Goal: Find specific page/section: Find specific page/section

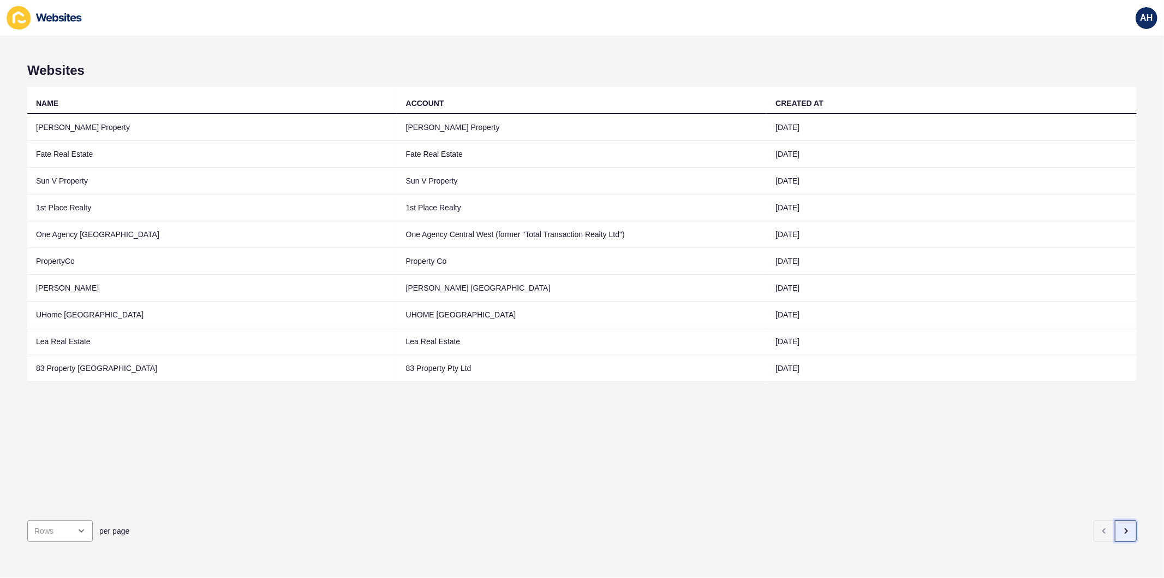
click at [1122, 526] on icon "button" at bounding box center [1126, 530] width 9 height 9
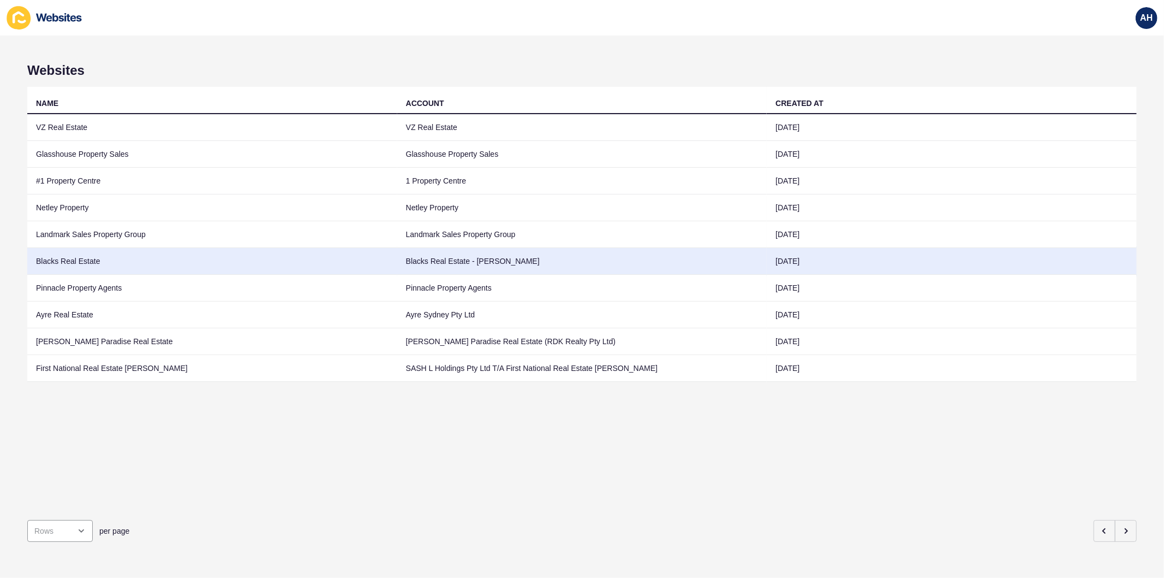
click at [519, 259] on td "Blacks Real Estate - [PERSON_NAME]" at bounding box center [582, 261] width 370 height 27
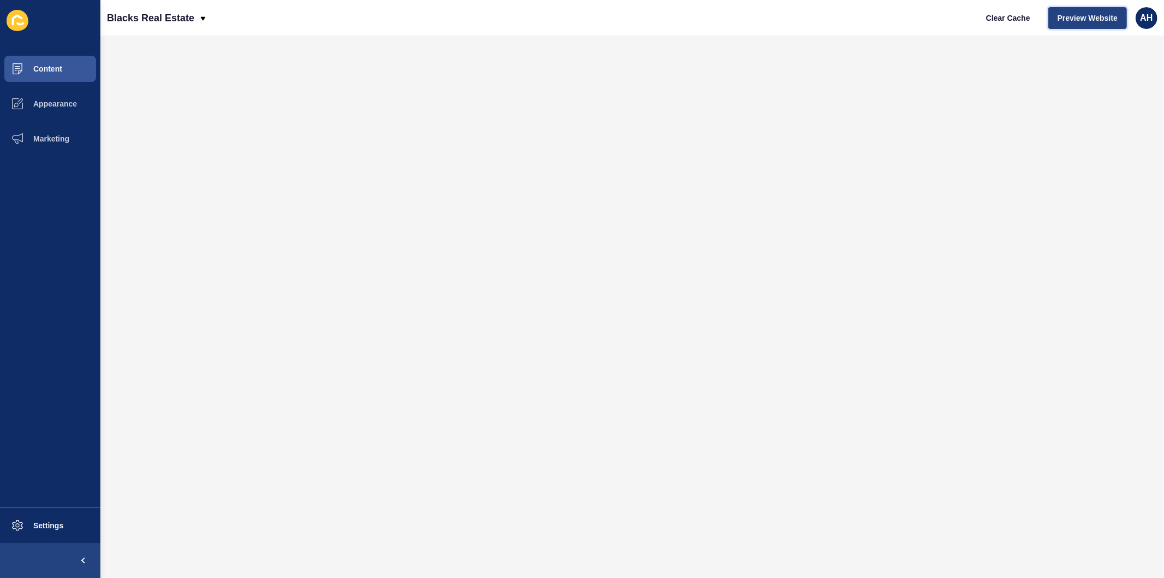
click at [1103, 15] on span "Preview Website" at bounding box center [1088, 18] width 60 height 11
